Goal: Information Seeking & Learning: Compare options

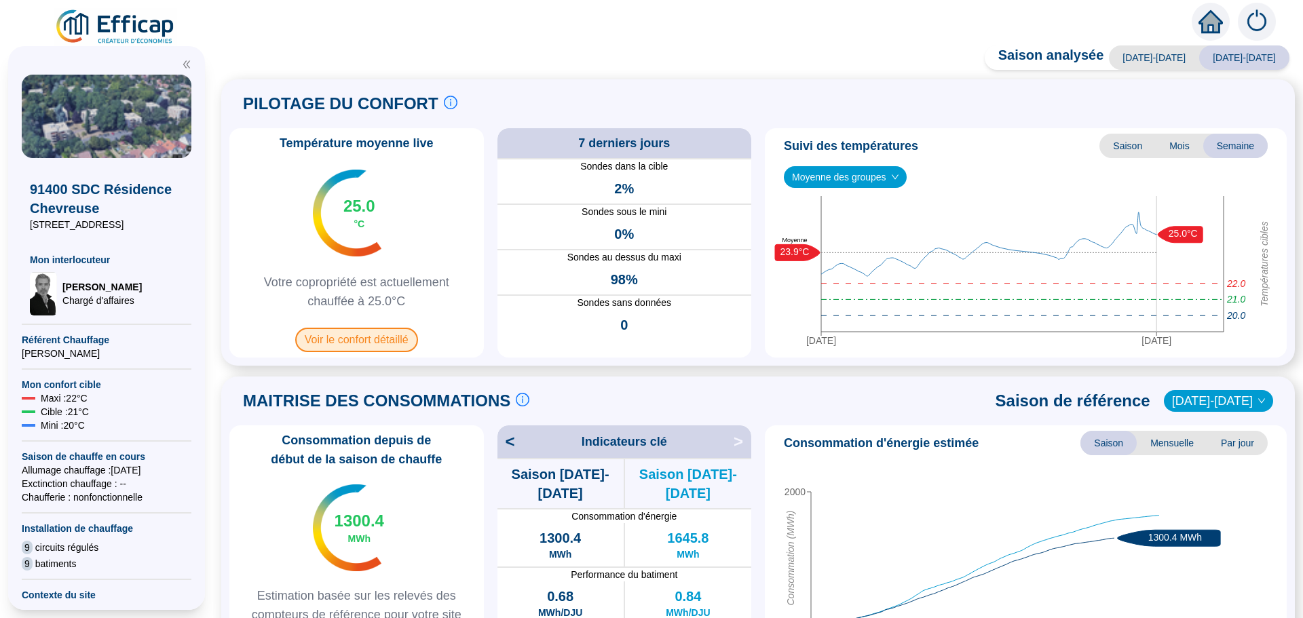
click at [364, 334] on span "Voir le confort détaillé" at bounding box center [356, 340] width 123 height 24
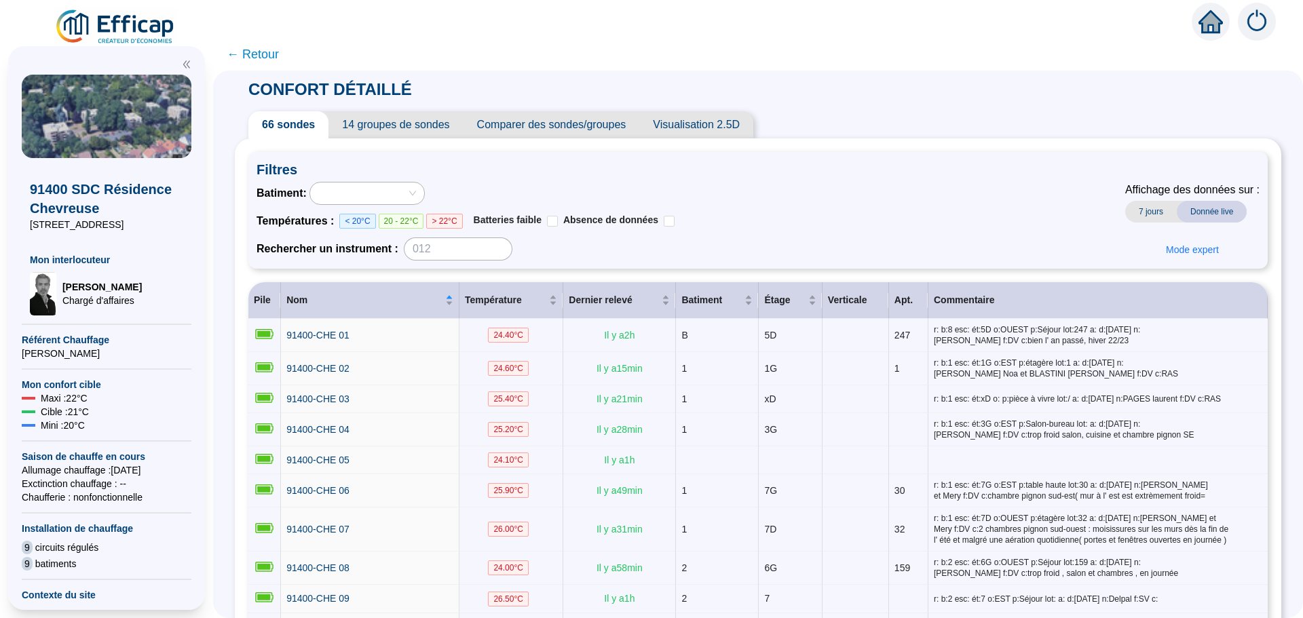
click at [606, 126] on span "Comparer des sondes/groupes" at bounding box center [551, 124] width 176 height 27
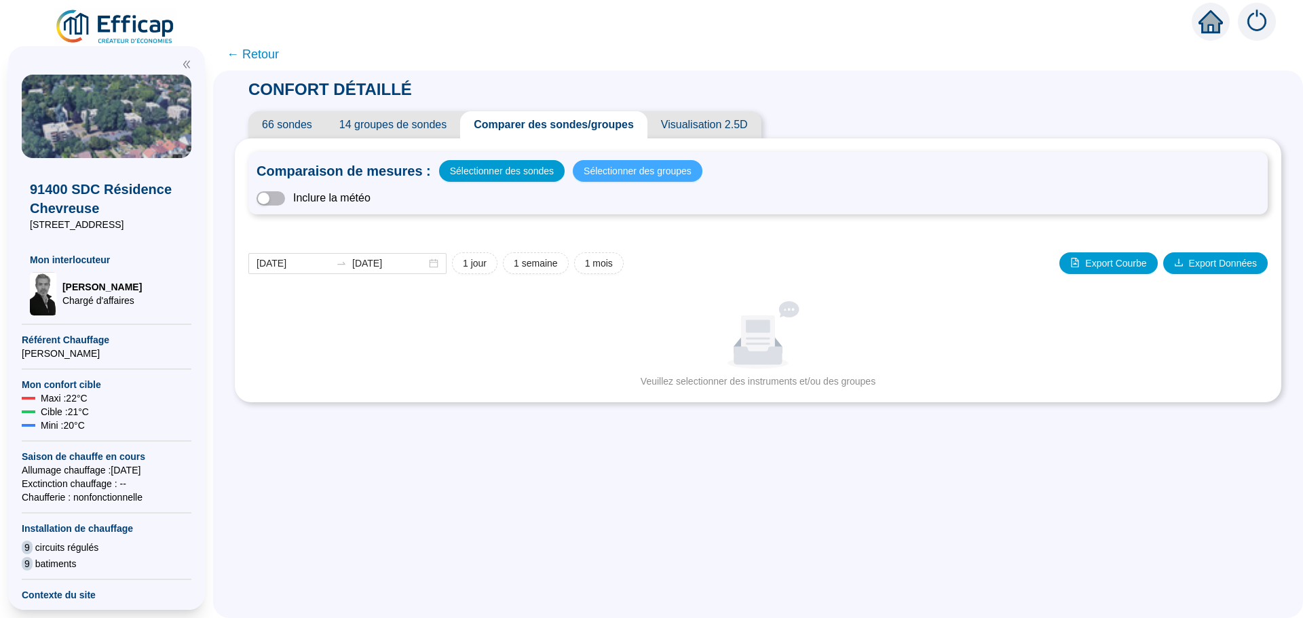
click at [614, 167] on span "Sélectionner des groupes" at bounding box center [637, 170] width 108 height 19
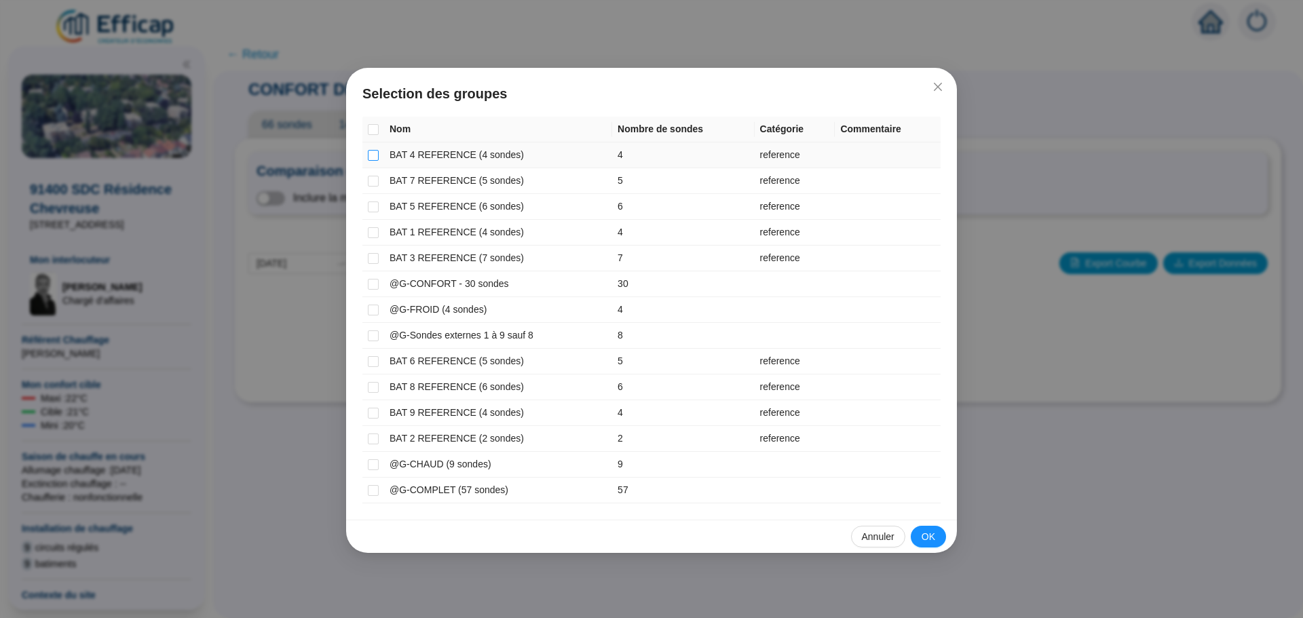
click at [374, 151] on input "checkbox" at bounding box center [373, 155] width 11 height 11
checkbox input "true"
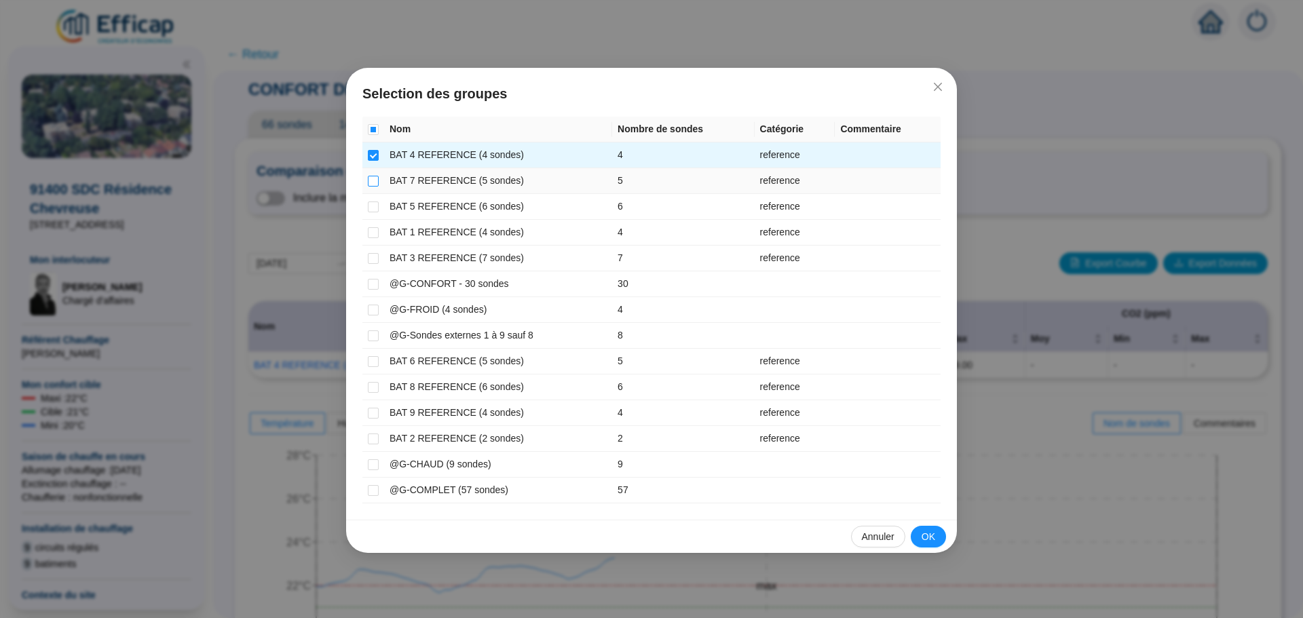
click at [370, 185] on input "checkbox" at bounding box center [373, 181] width 11 height 11
checkbox input "true"
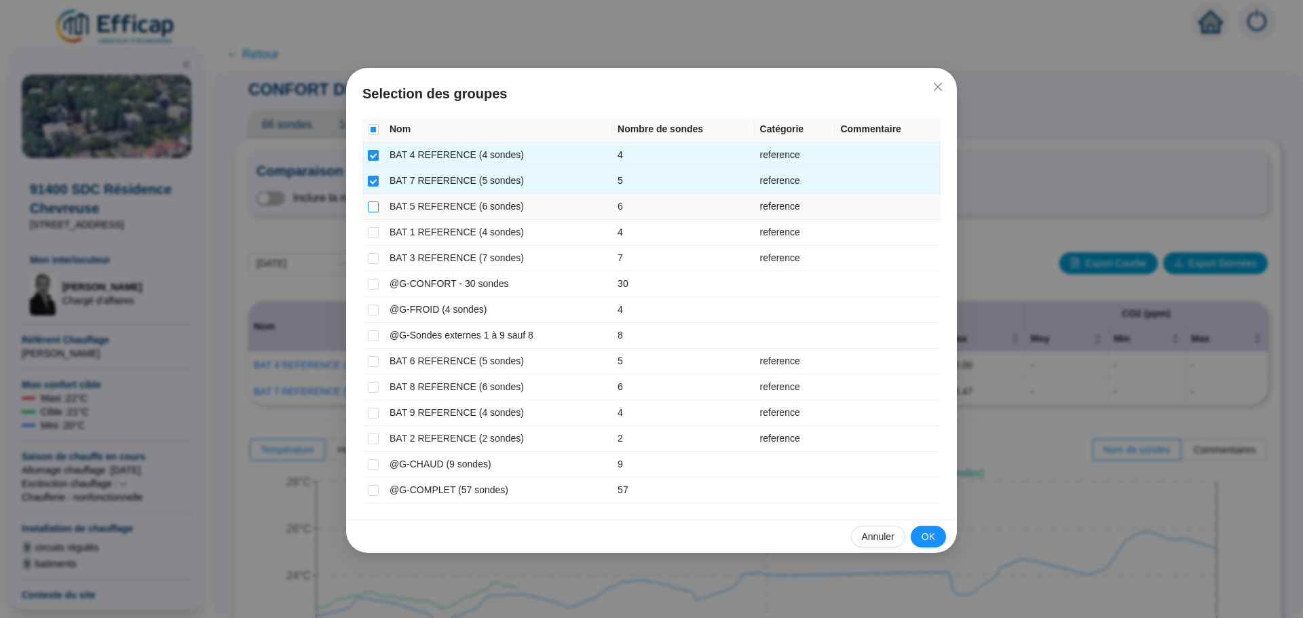
click at [370, 208] on input "checkbox" at bounding box center [373, 207] width 11 height 11
checkbox input "true"
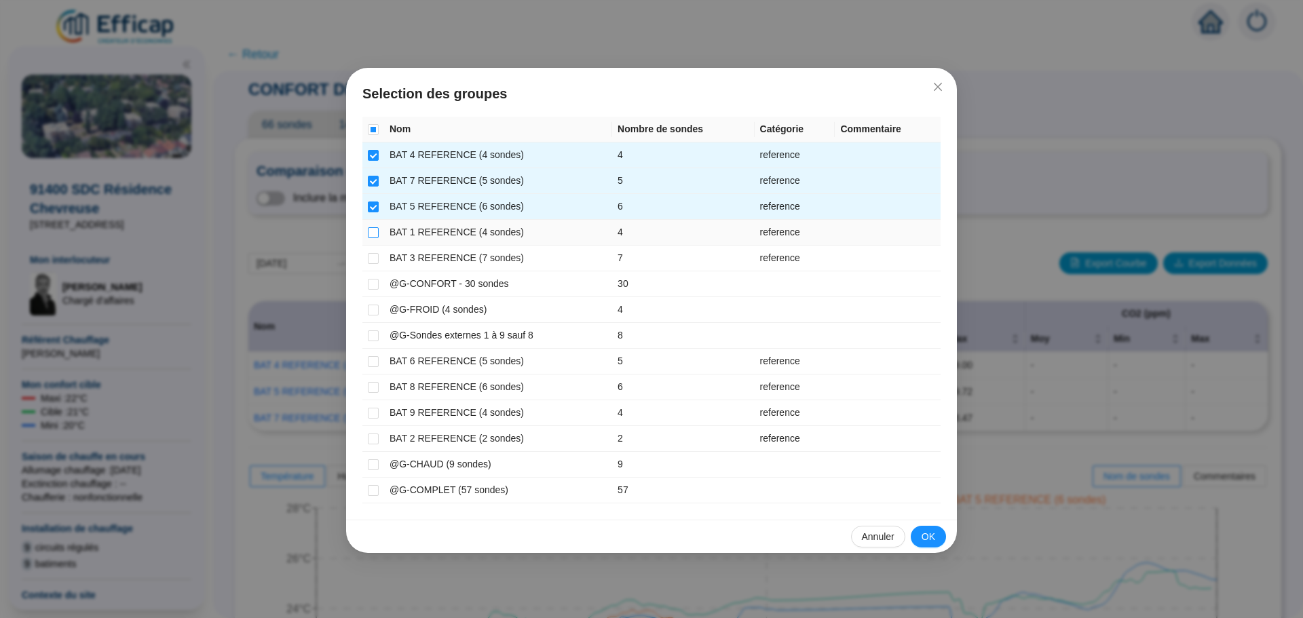
click at [369, 229] on input "checkbox" at bounding box center [373, 232] width 11 height 11
checkbox input "true"
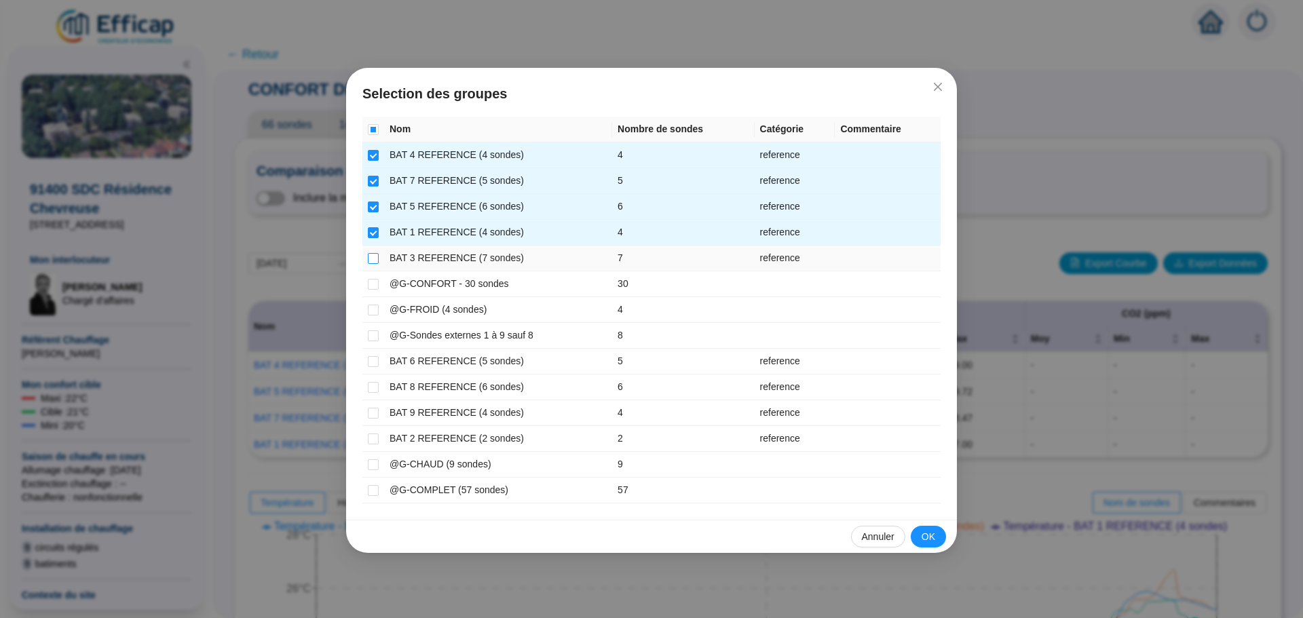
click at [368, 253] on input "checkbox" at bounding box center [373, 258] width 11 height 11
checkbox input "true"
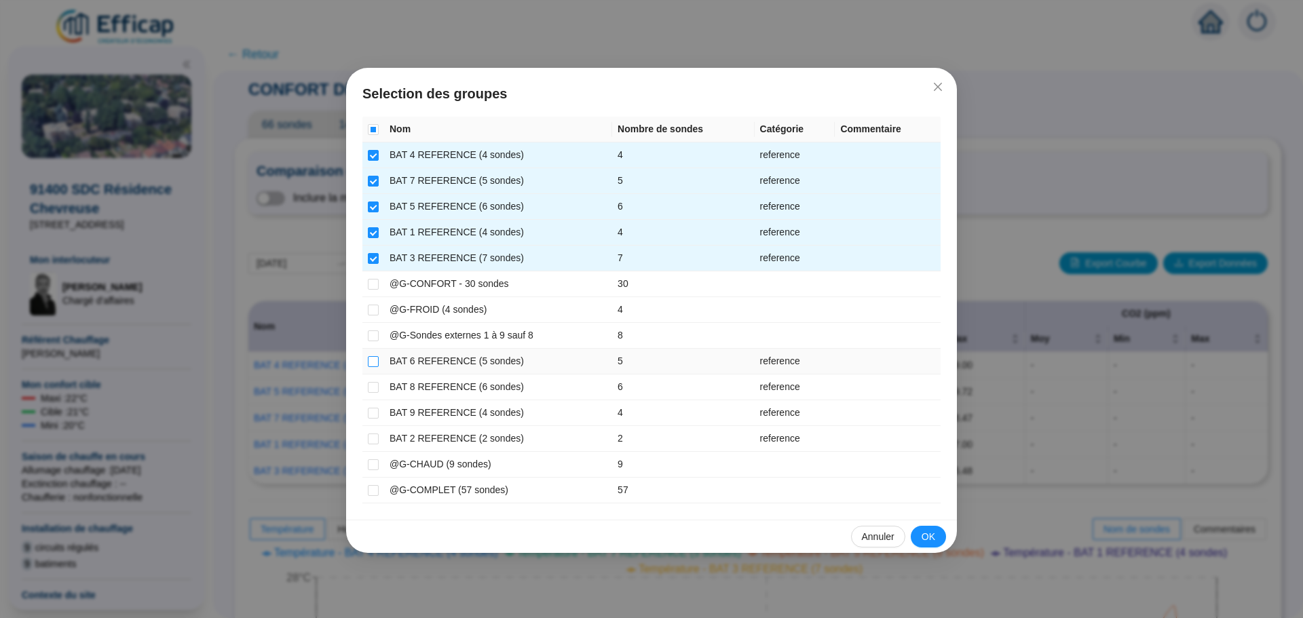
click at [368, 363] on input "checkbox" at bounding box center [373, 361] width 11 height 11
checkbox input "true"
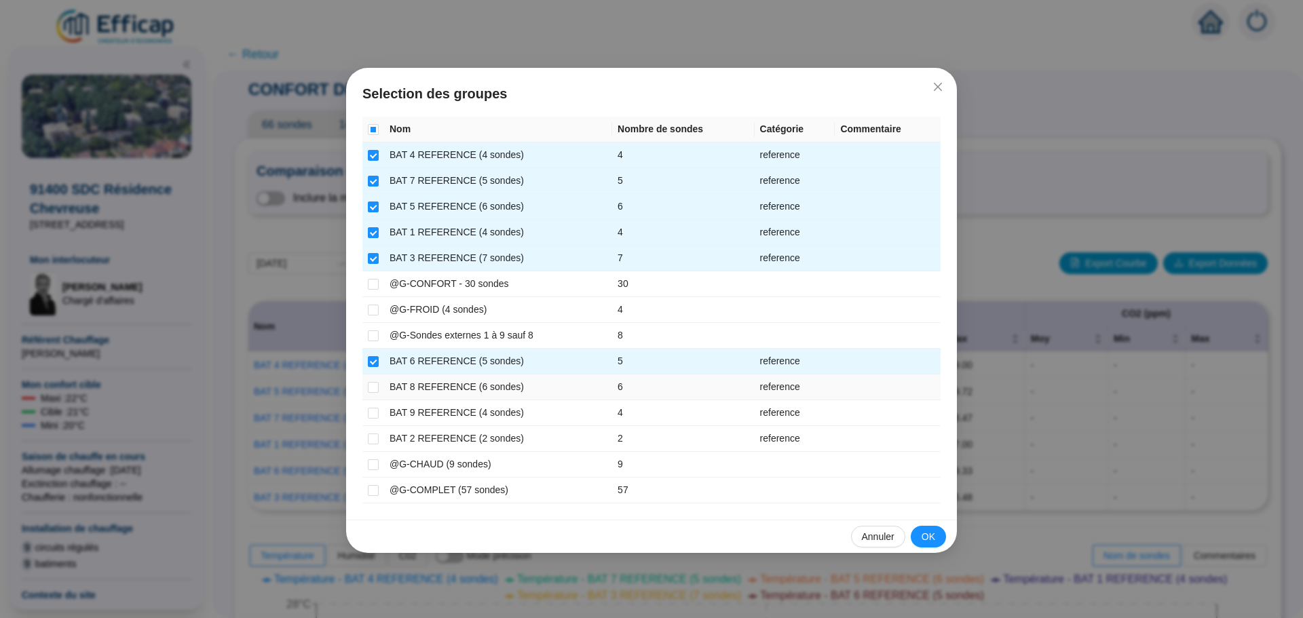
click at [373, 394] on td at bounding box center [373, 388] width 22 height 26
click at [375, 387] on input "checkbox" at bounding box center [373, 387] width 11 height 11
checkbox input "true"
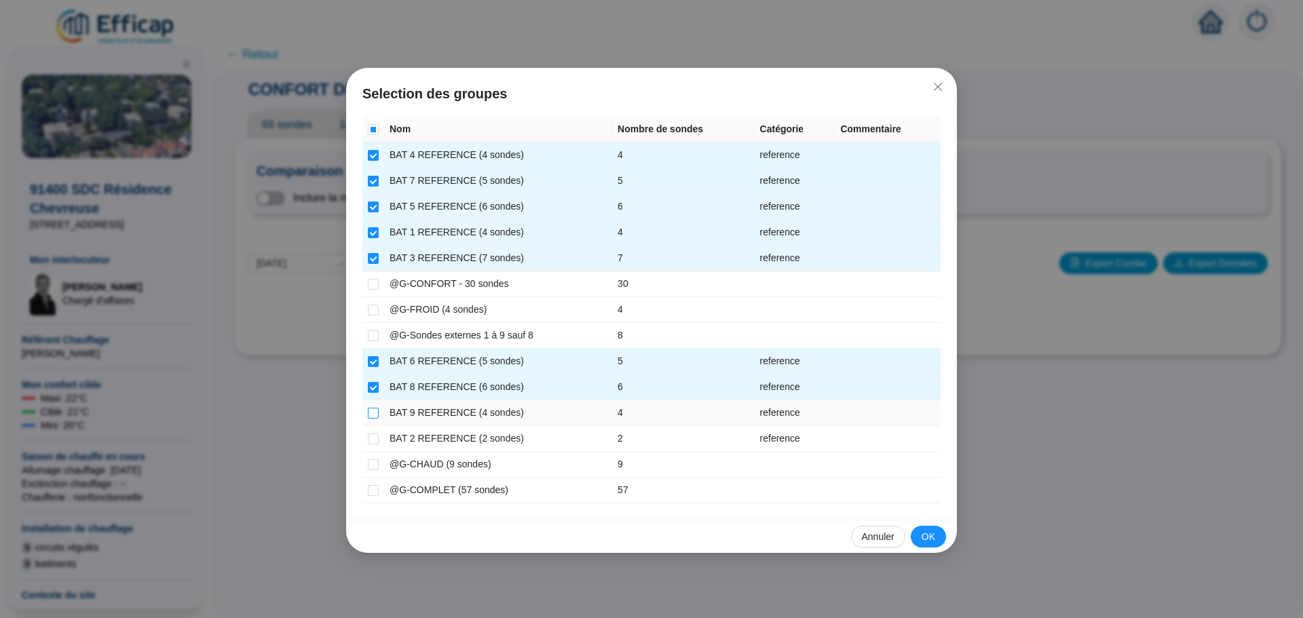
click at [374, 419] on label at bounding box center [373, 413] width 11 height 14
click at [374, 419] on input "checkbox" at bounding box center [373, 413] width 11 height 11
checkbox input "true"
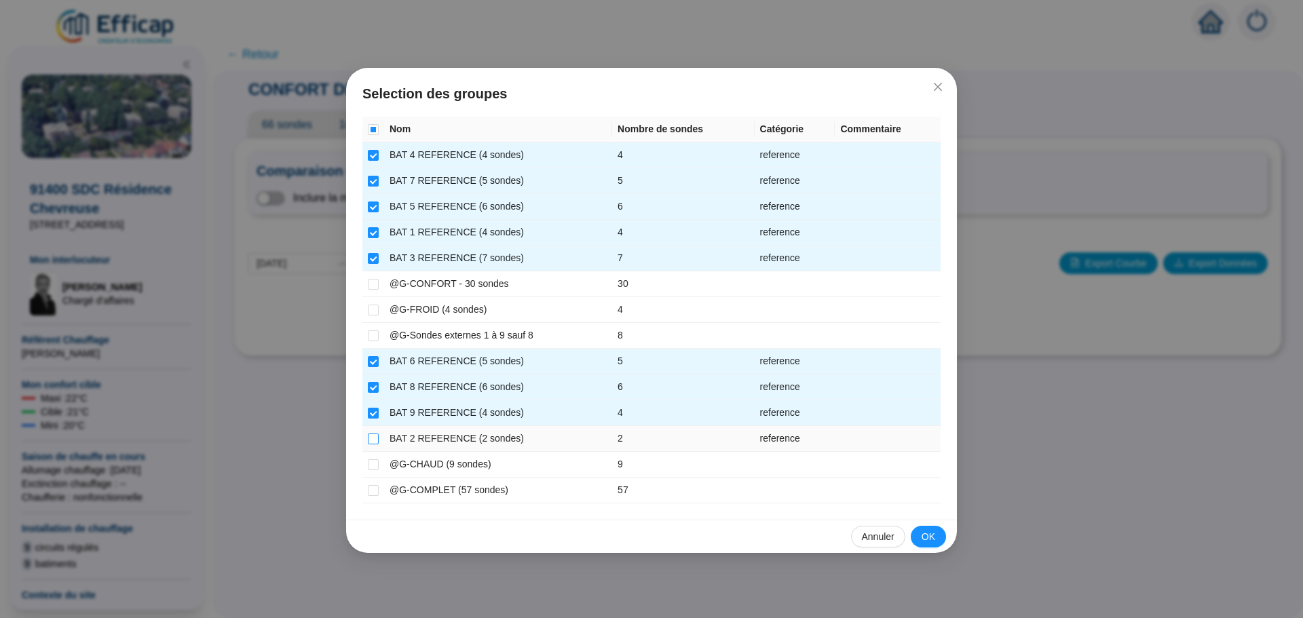
click at [372, 435] on input "checkbox" at bounding box center [373, 439] width 11 height 11
checkbox input "true"
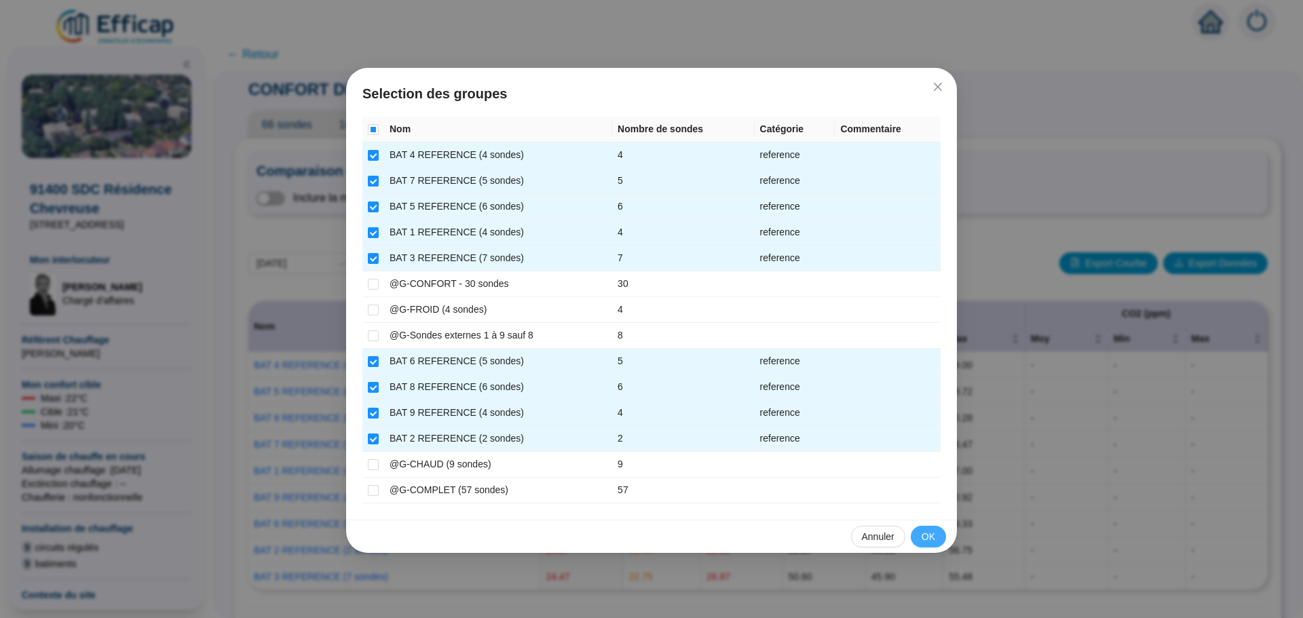
click at [915, 533] on button "OK" at bounding box center [928, 537] width 35 height 22
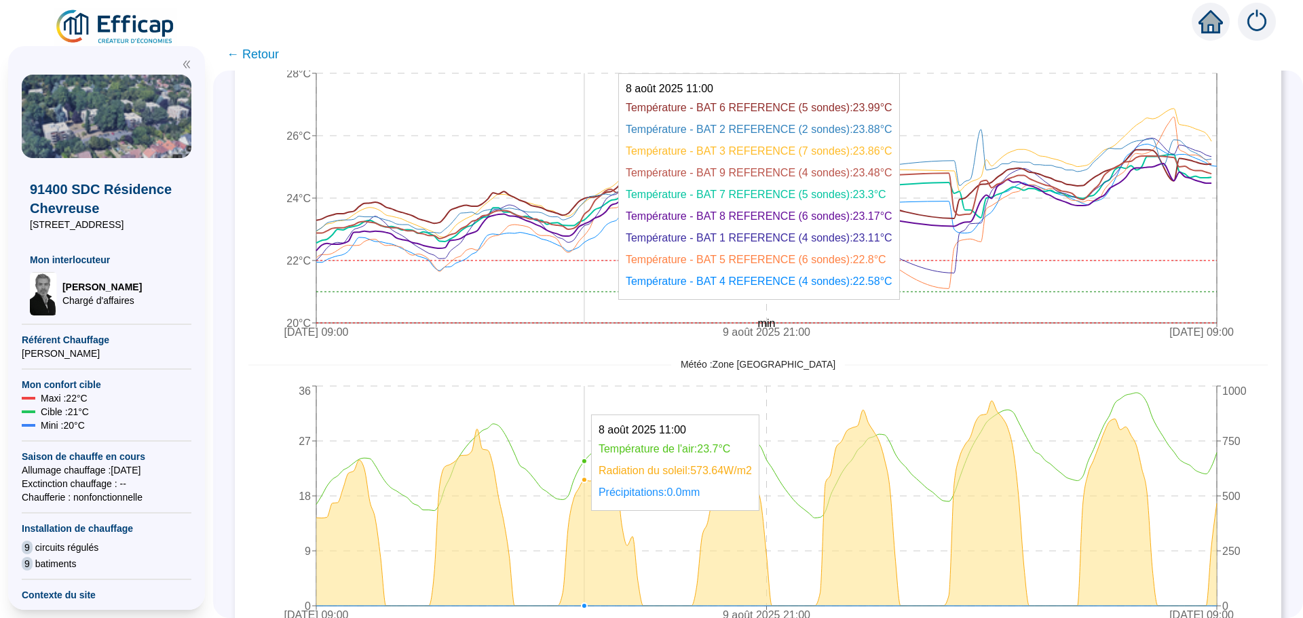
scroll to position [694, 0]
